Goal: Navigation & Orientation: Find specific page/section

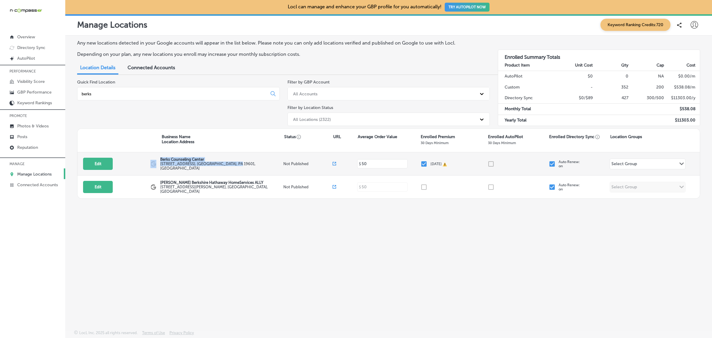
click at [201, 161] on p "Berks Counseling Center" at bounding box center [221, 159] width 122 height 4
click at [225, 166] on div "Berks Counseling Center 645 Penn St , Reading, PA 19601, US" at bounding box center [221, 163] width 123 height 13
drag, startPoint x: 225, startPoint y: 166, endPoint x: 157, endPoint y: 160, distance: 68.4
click at [157, 160] on div "Edit This location is not published yet. Berks Counseling Center 645 Penn St , …" at bounding box center [388, 163] width 622 height 23
copy div "Berks Counseling Center 645 Penn St , Reading, PA 19601, US"
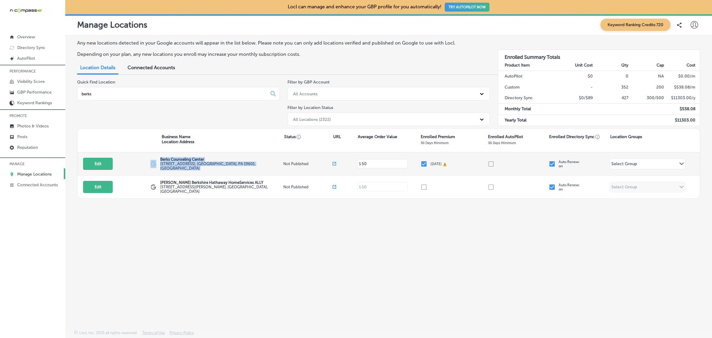
click at [244, 171] on div "Edit This location is not published yet. Berks Counseling Center 645 Penn St , …" at bounding box center [388, 163] width 622 height 23
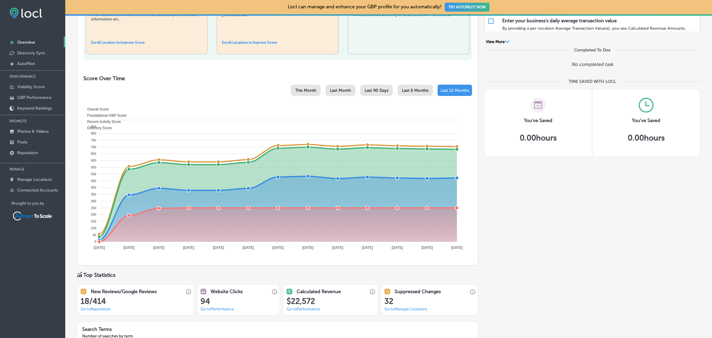
scroll to position [216, 0]
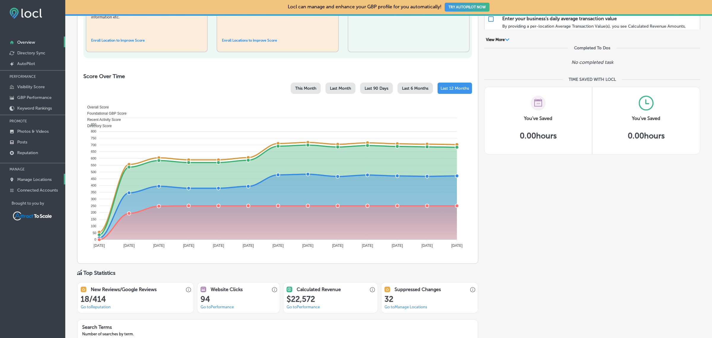
click at [38, 179] on p "Manage Locations" at bounding box center [34, 179] width 34 height 5
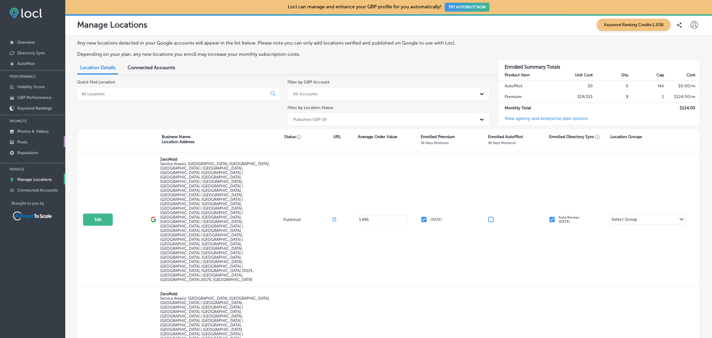
click at [31, 140] on link "Posts" at bounding box center [32, 141] width 65 height 11
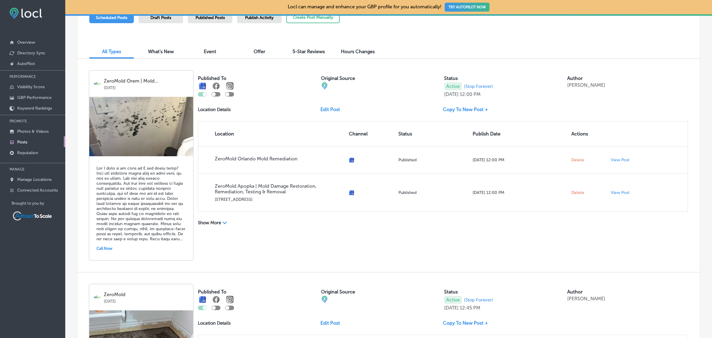
scroll to position [180, 0]
click at [42, 154] on link "Reputation" at bounding box center [32, 152] width 65 height 11
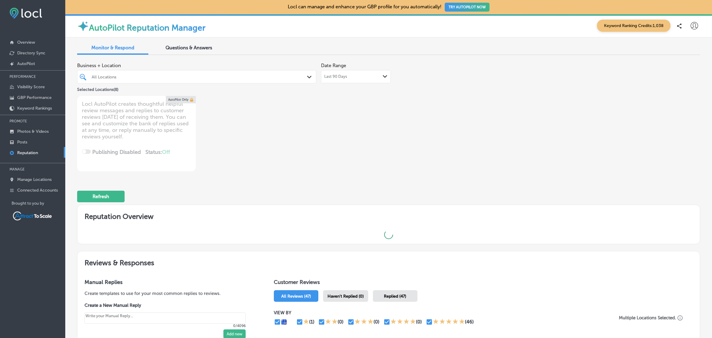
type textarea "x"
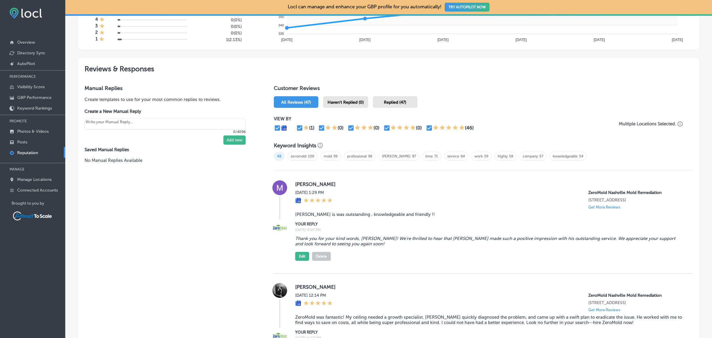
scroll to position [287, 0]
click at [40, 131] on p "Photos & Videos" at bounding box center [32, 131] width 31 height 5
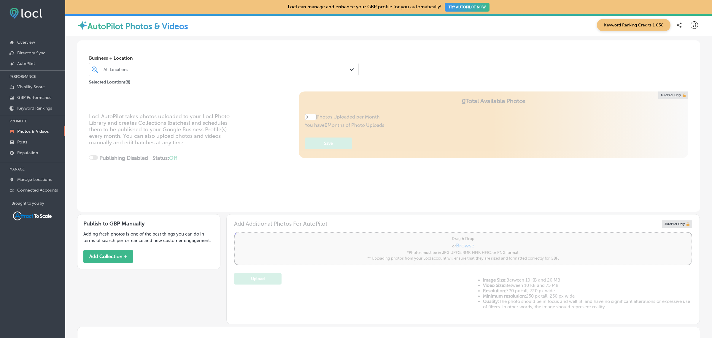
type input "5"
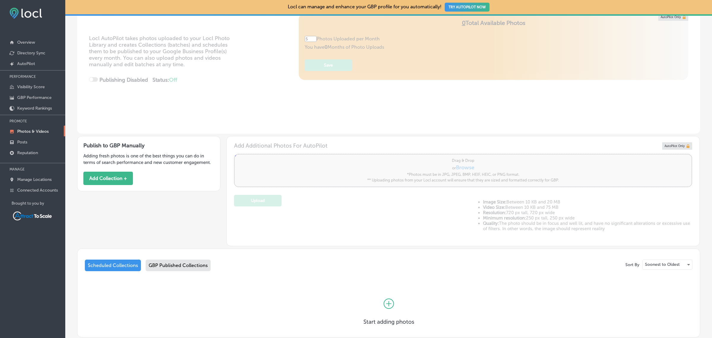
scroll to position [79, 0]
click at [189, 263] on div "GBP Published Collections" at bounding box center [178, 265] width 65 height 12
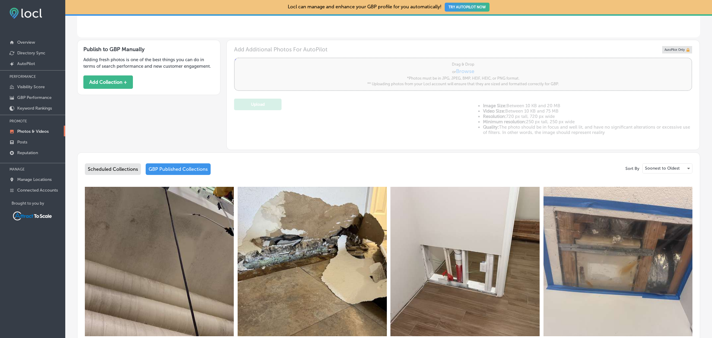
scroll to position [175, 0]
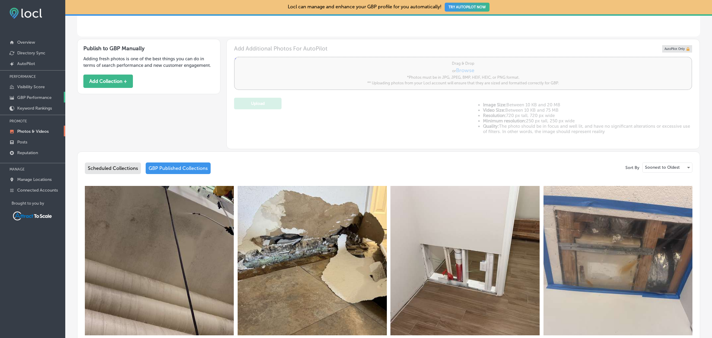
click at [24, 96] on p "GBP Performance" at bounding box center [34, 97] width 34 height 5
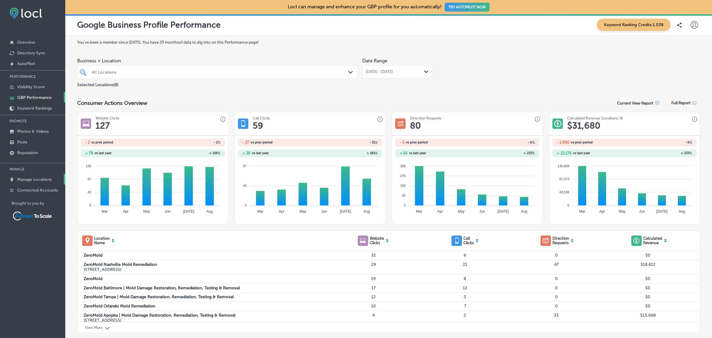
click at [34, 177] on link "Manage Locations" at bounding box center [32, 179] width 65 height 11
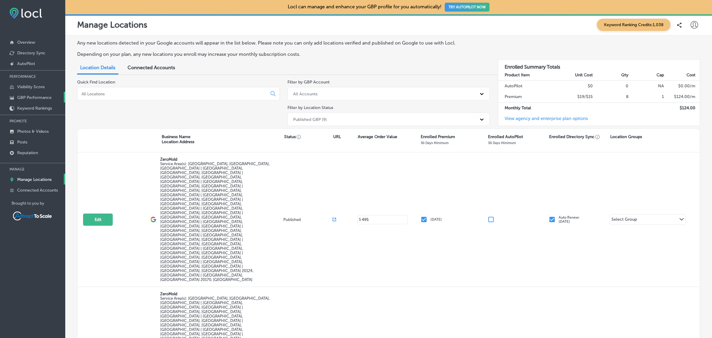
click at [45, 98] on p "GBP Performance" at bounding box center [34, 97] width 34 height 5
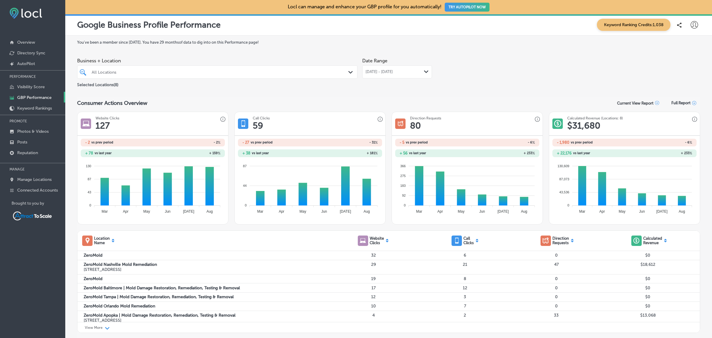
click at [424, 73] on polygon at bounding box center [426, 71] width 4 height 3
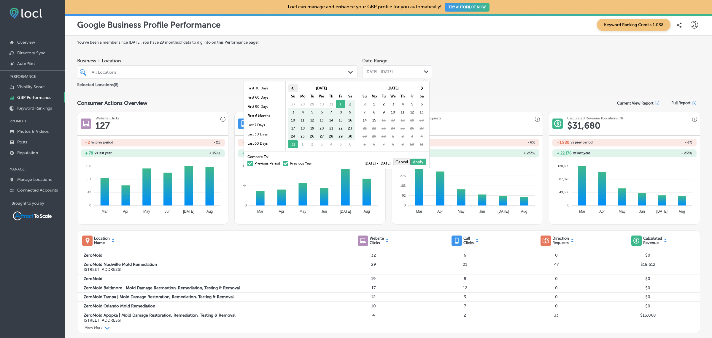
click at [293, 88] on span at bounding box center [292, 87] width 3 height 3
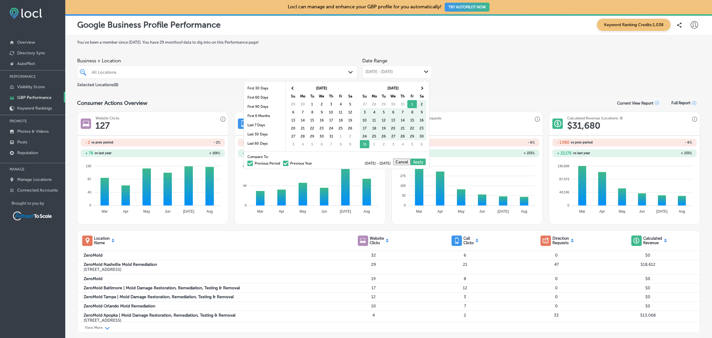
click at [293, 88] on span at bounding box center [292, 87] width 3 height 3
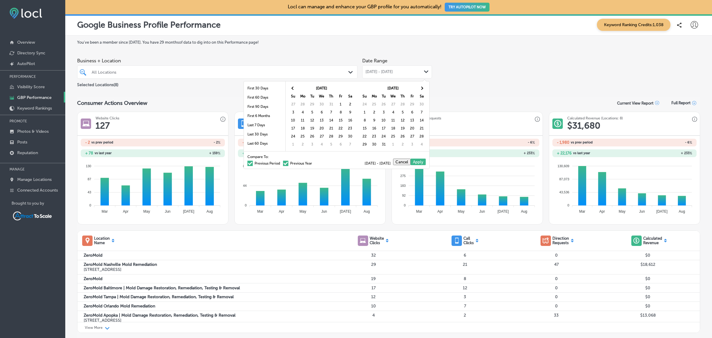
click at [293, 88] on span at bounding box center [292, 87] width 3 height 3
click at [424, 88] on th at bounding box center [421, 88] width 9 height 8
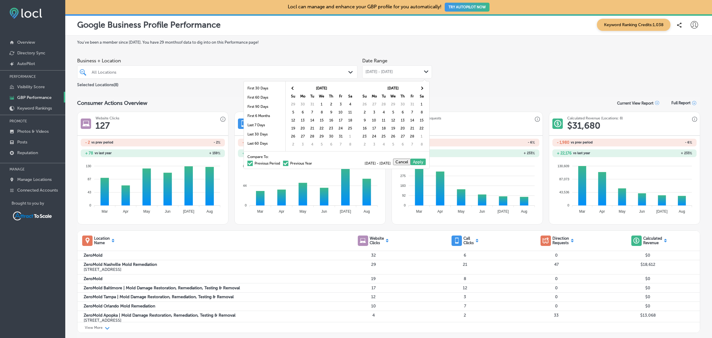
click at [424, 88] on th at bounding box center [421, 88] width 9 height 8
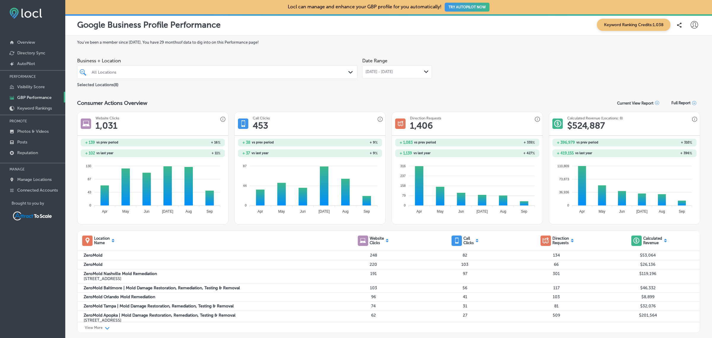
click at [652, 173] on foreignobject at bounding box center [623, 186] width 142 height 59
